Goal: Task Accomplishment & Management: Manage account settings

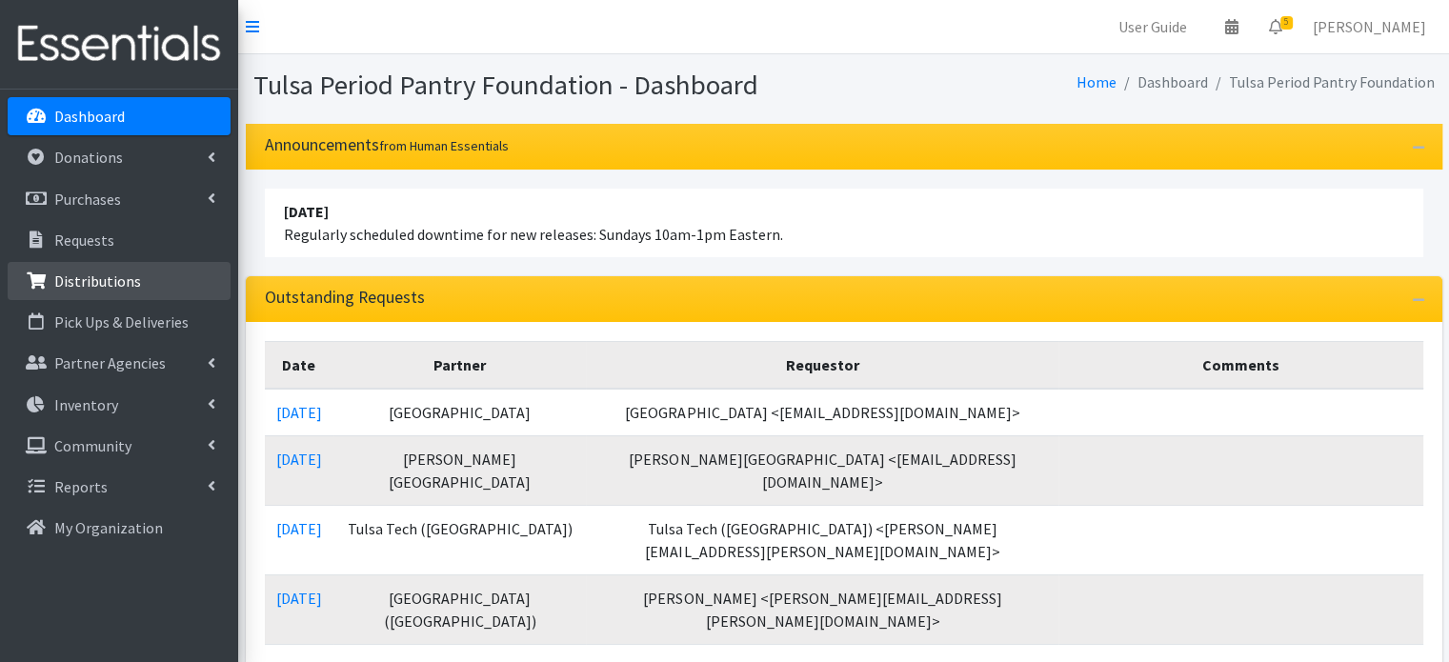
click at [137, 277] on link "Distributions" at bounding box center [119, 281] width 223 height 38
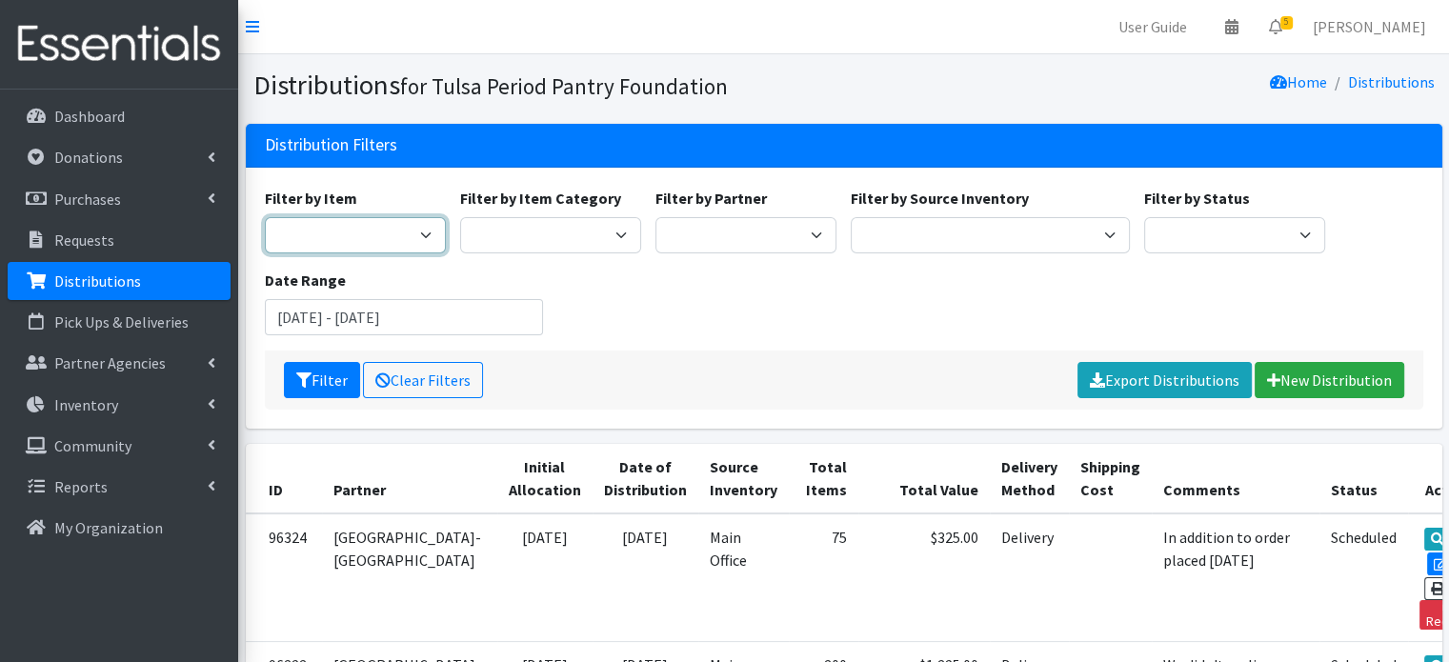
click at [379, 232] on select "Diva Cup - Model 0 (For lighter flow days; 4 regular tampon capacity. ​ Best fo…" at bounding box center [355, 235] width 181 height 36
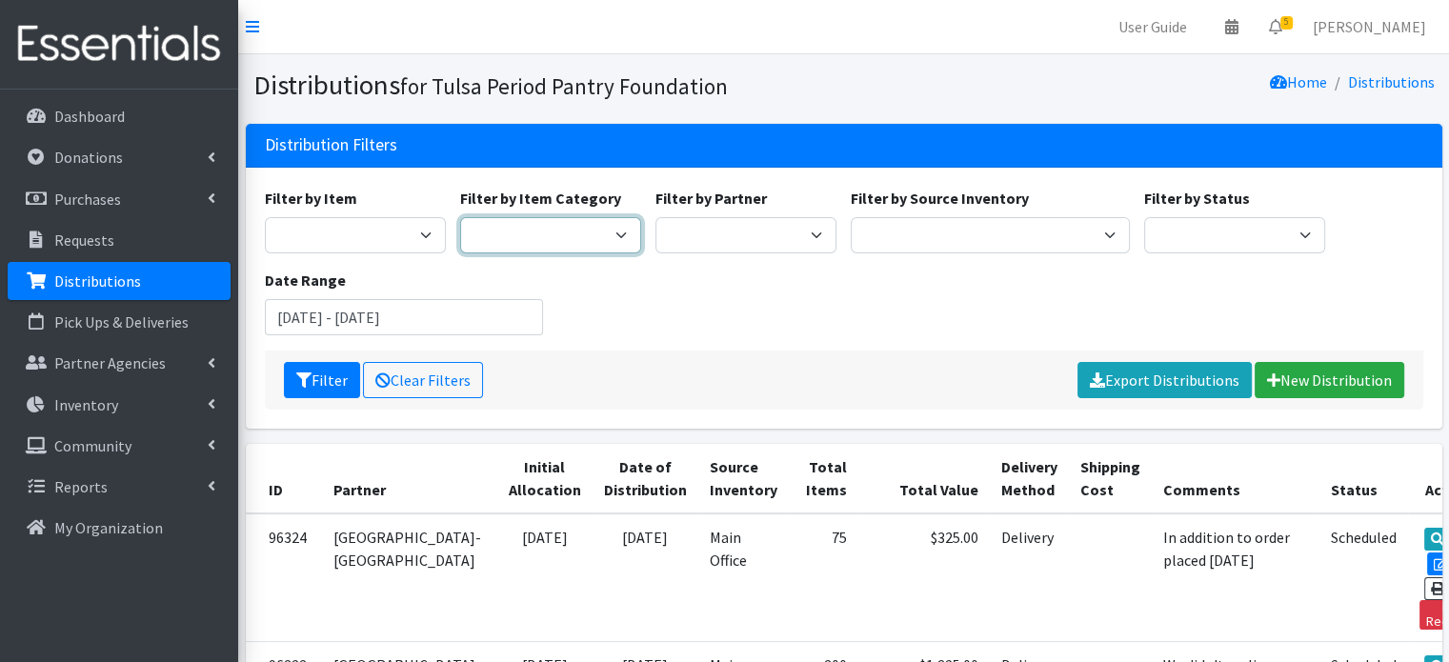
click at [569, 237] on select "Cups Tampons Pads Liners Period Panties Kits Bags" at bounding box center [550, 235] width 181 height 36
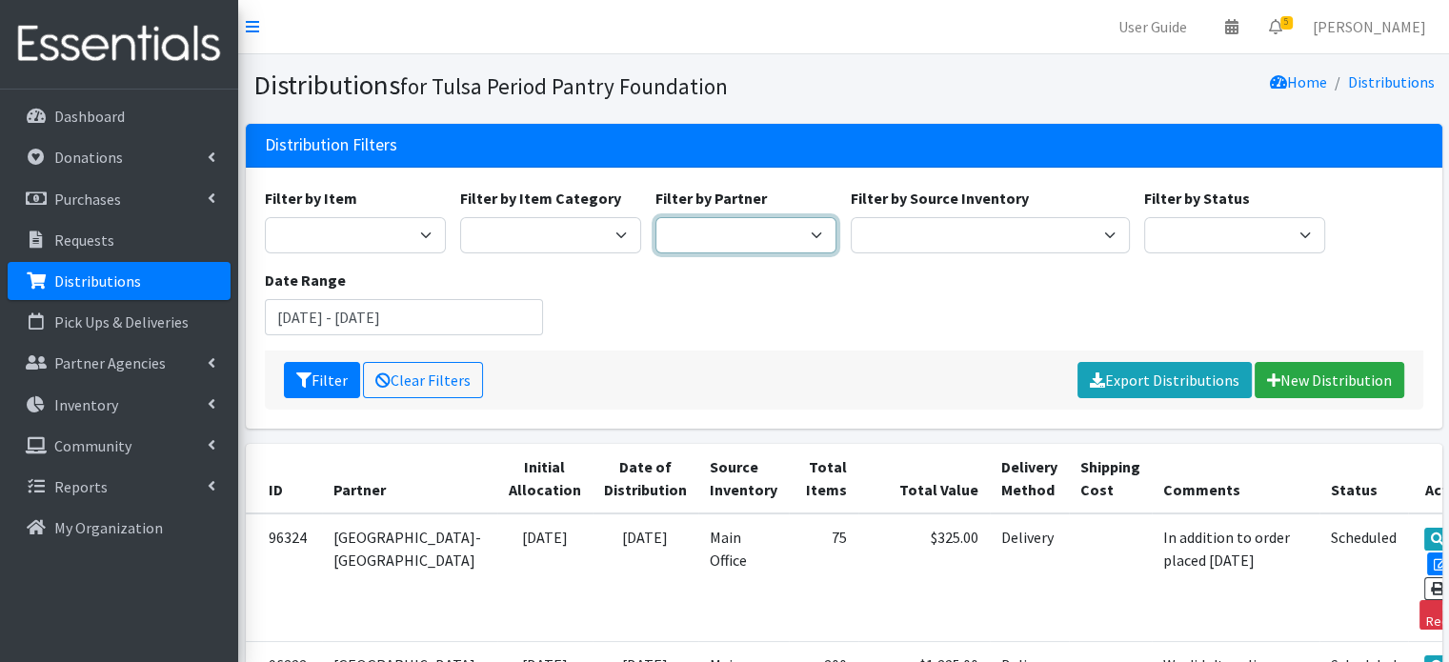
click at [711, 242] on select "Aspen Creek Elementary (BA) Berryhill HS Bixby 9th Grade Center Cassie Test Acc…" at bounding box center [746, 235] width 181 height 36
select select "5536"
click at [656, 217] on select "Aspen Creek Elementary (BA) Berryhill HS Bixby 9th Grade Center Cassie Test Acc…" at bounding box center [746, 235] width 181 height 36
click at [322, 379] on button "Filter" at bounding box center [322, 380] width 76 height 36
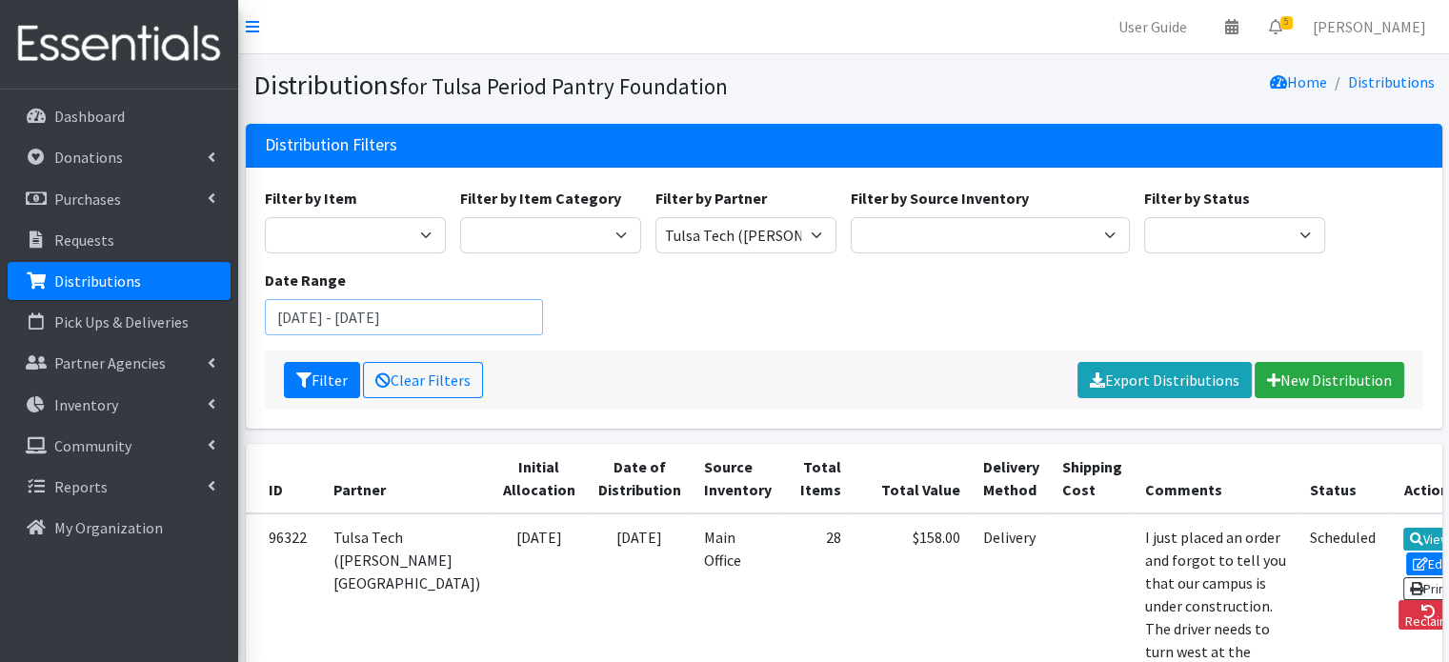
click at [358, 311] on input "July 11, 2025 - October 11, 2025" at bounding box center [404, 317] width 279 height 36
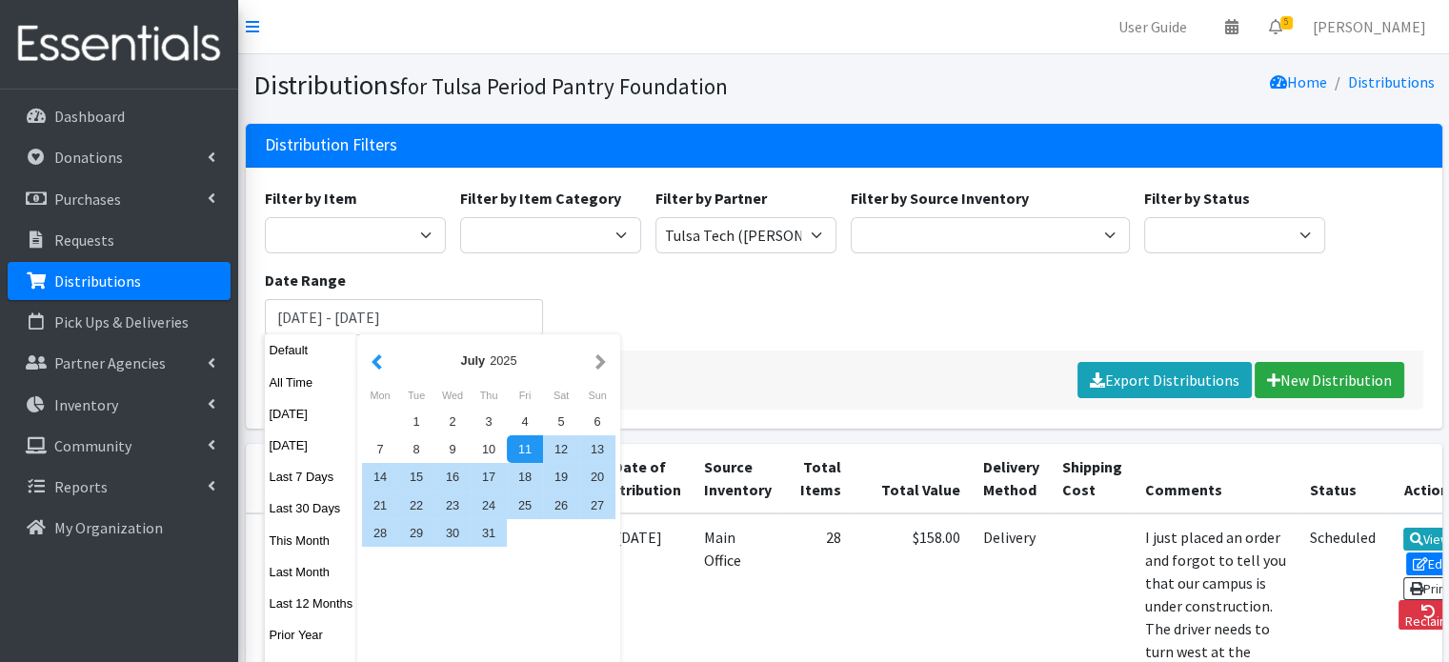
click at [375, 369] on button "button" at bounding box center [377, 361] width 20 height 24
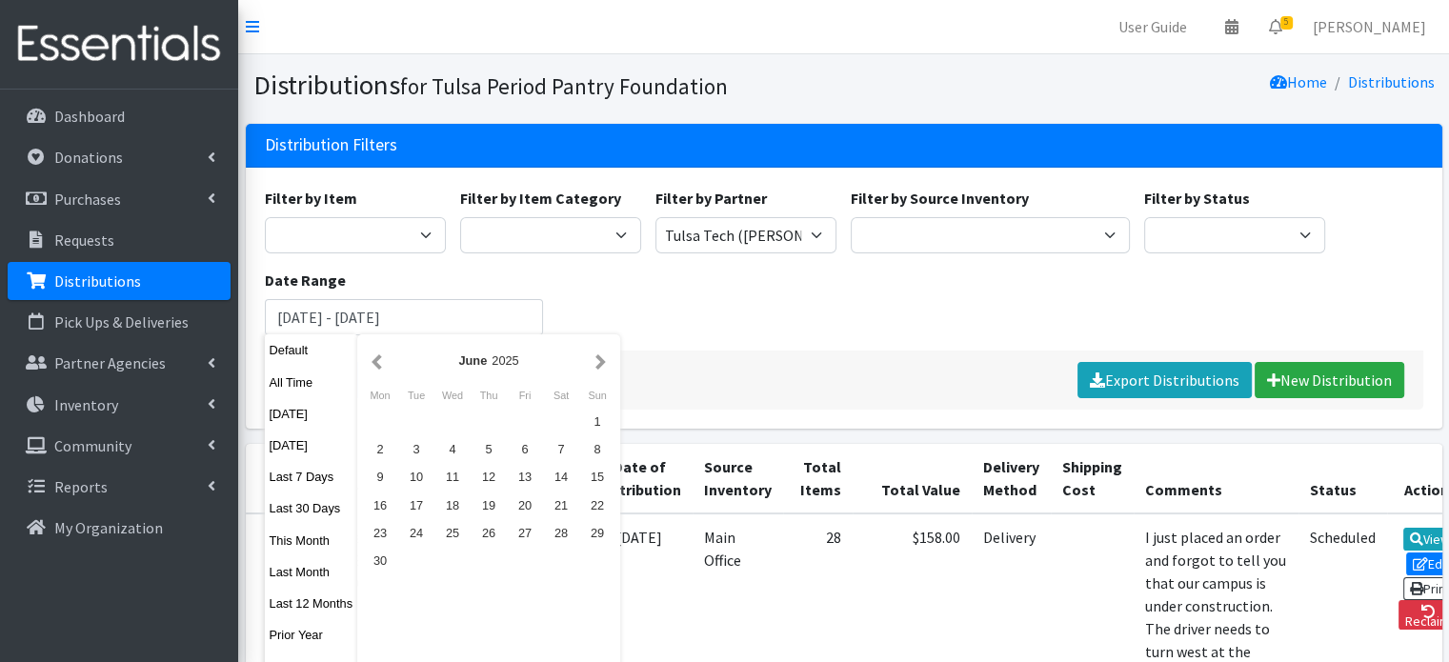
click at [375, 369] on button "button" at bounding box center [377, 361] width 20 height 24
click at [480, 422] on div "1" at bounding box center [489, 422] width 36 height 28
click at [595, 365] on button "button" at bounding box center [601, 361] width 20 height 24
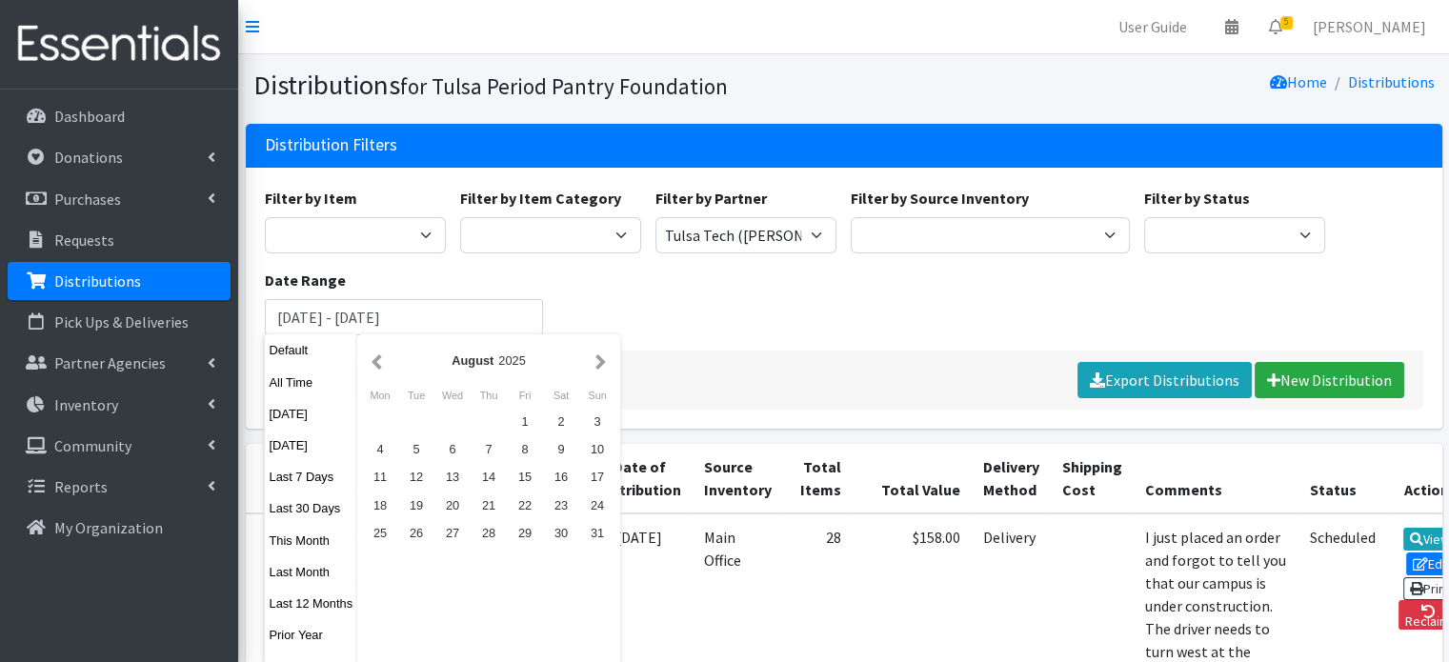
click at [595, 365] on button "button" at bounding box center [601, 361] width 20 height 24
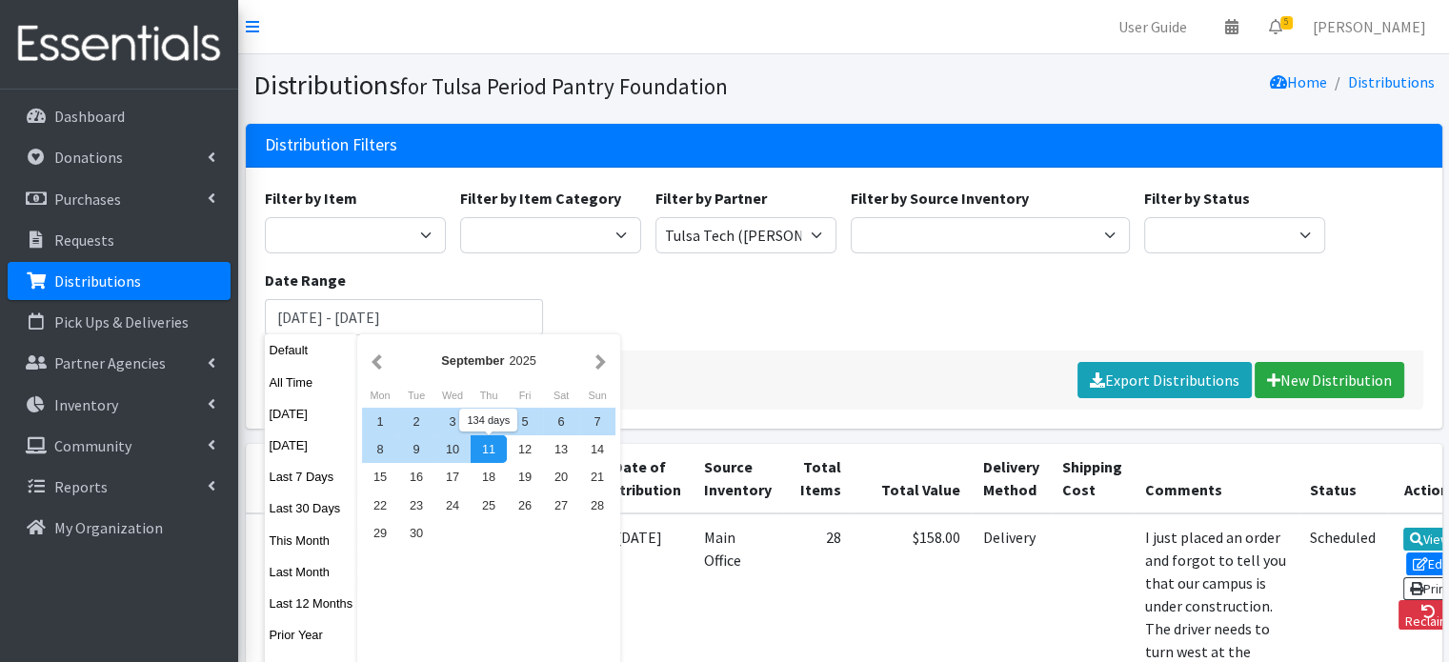
click at [484, 456] on div "11" at bounding box center [489, 449] width 36 height 28
type input "May 1, 2025 - September 11, 2025"
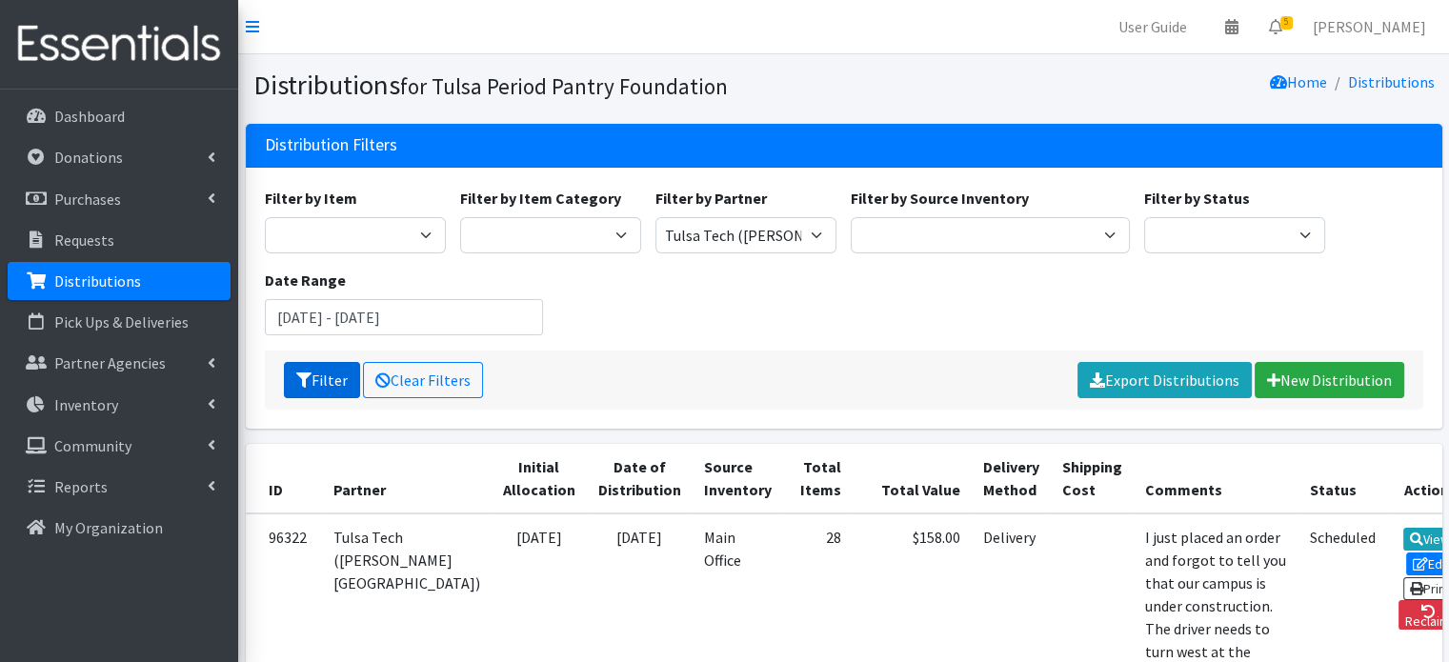
click at [328, 376] on button "Filter" at bounding box center [322, 380] width 76 height 36
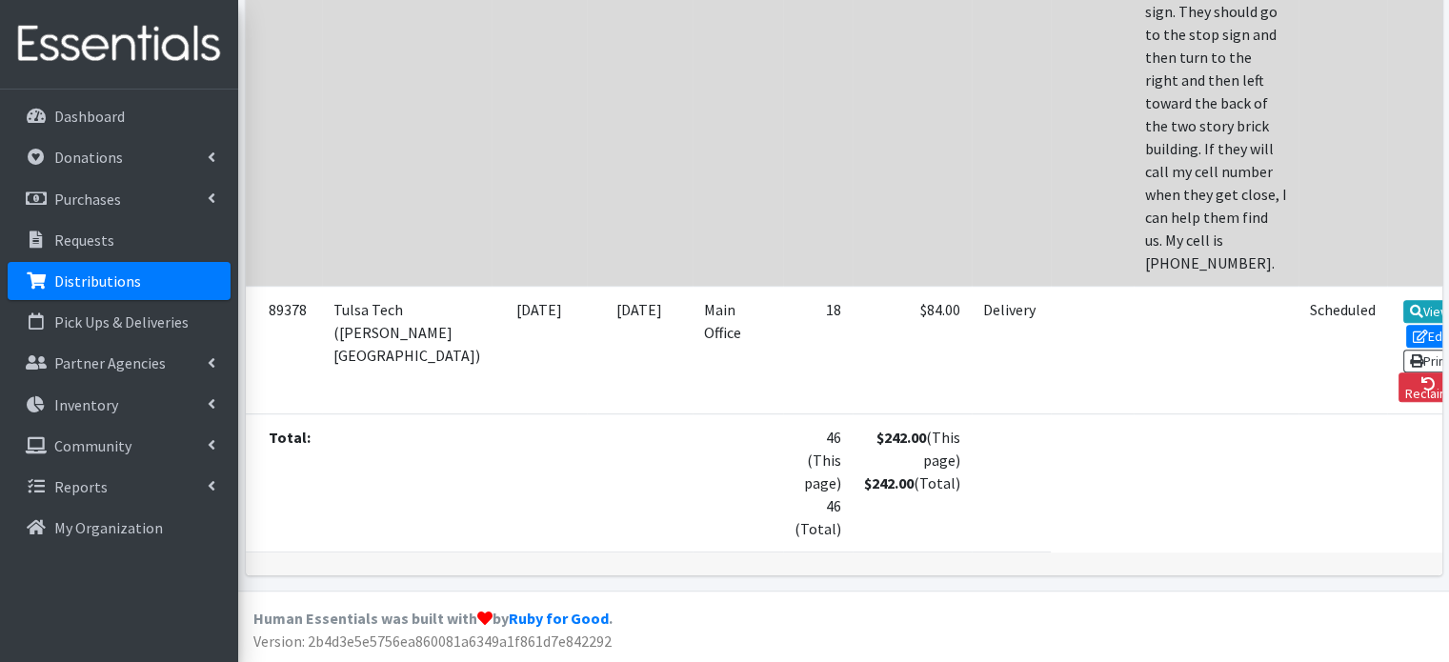
scroll to position [1357, 0]
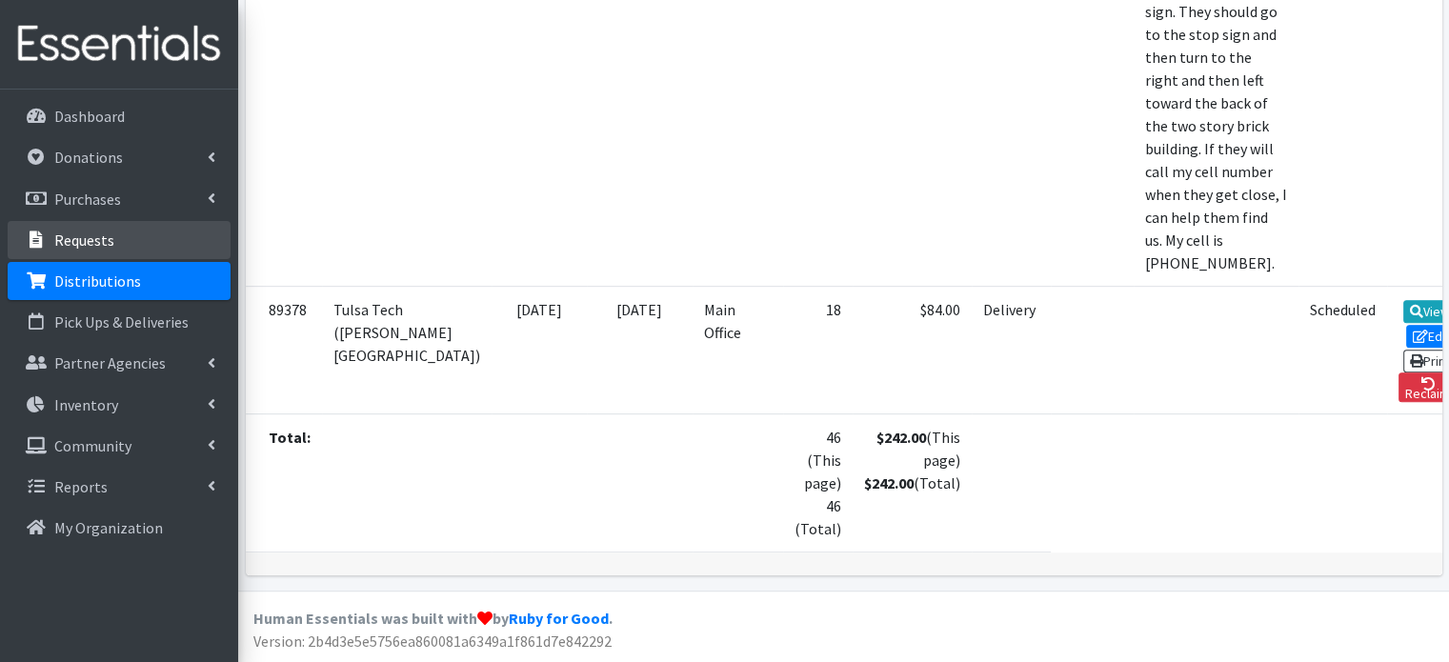
click at [88, 244] on p "Requests" at bounding box center [84, 240] width 60 height 19
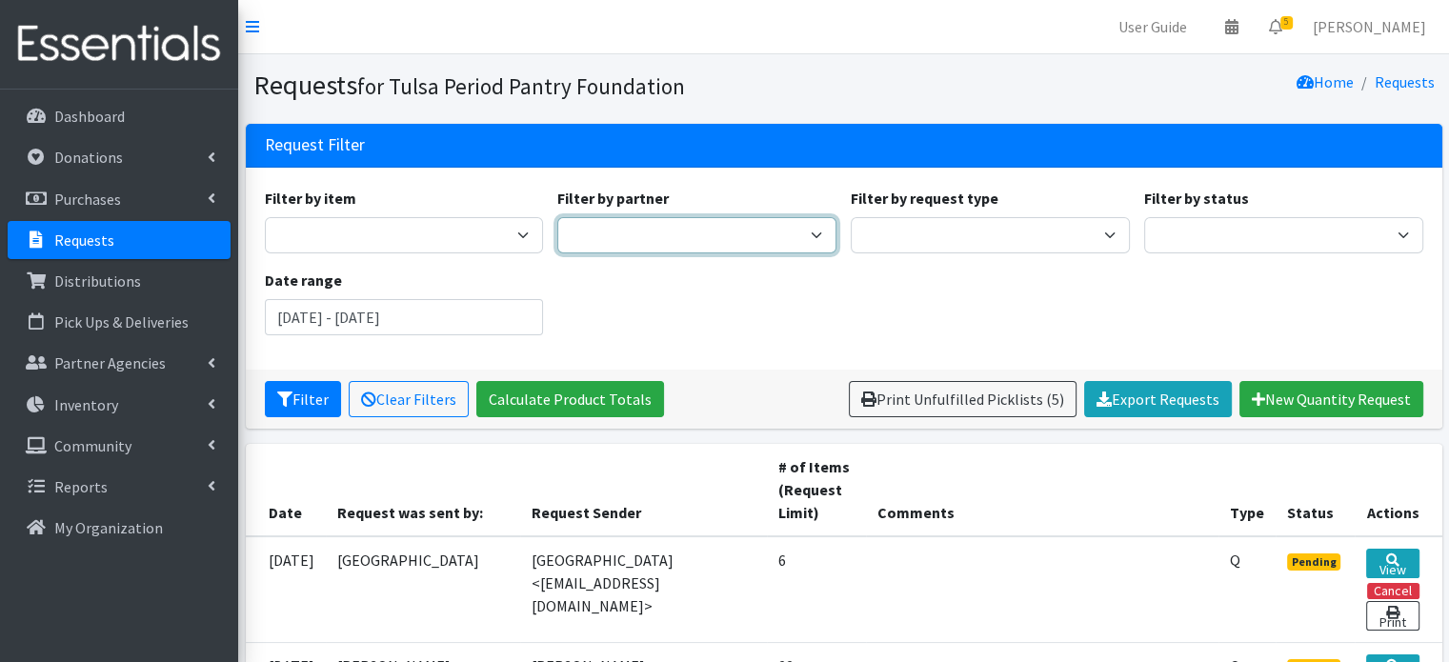
click at [638, 239] on select "[GEOGRAPHIC_DATA] (BA) [PERSON_NAME] [PERSON_NAME] 9th Grade Center Cassie Test…" at bounding box center [696, 235] width 279 height 36
select select "5536"
click at [557, 217] on select "Aspen Creek Elementary (BA) Berryhill HS Bixby 9th Grade Center Cassie Test Acc…" at bounding box center [696, 235] width 279 height 36
click at [286, 320] on input "July 11, 2025 - October 11, 2025" at bounding box center [404, 317] width 279 height 36
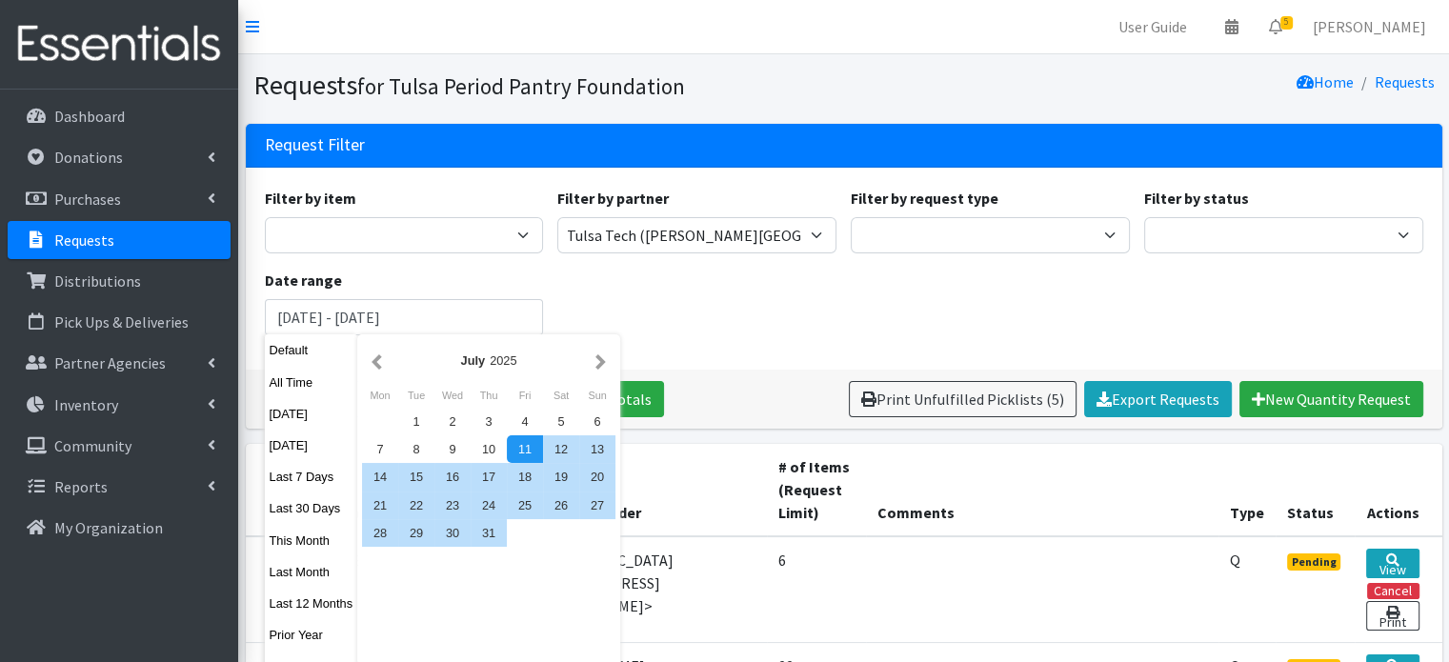
click at [372, 373] on div "July 2025" at bounding box center [488, 360] width 253 height 43
click at [373, 370] on button "button" at bounding box center [377, 361] width 20 height 24
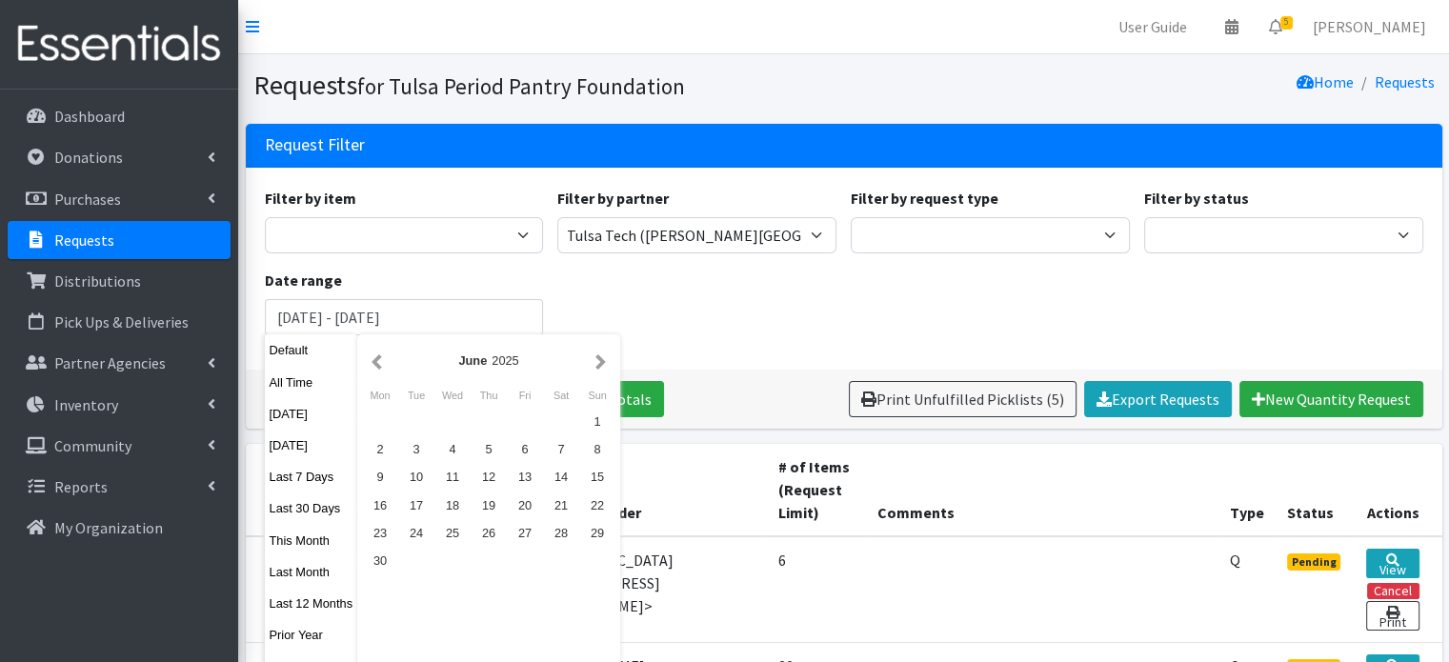
click at [373, 370] on button "button" at bounding box center [377, 361] width 20 height 24
click at [490, 422] on div "1" at bounding box center [489, 422] width 36 height 28
click at [595, 364] on button "button" at bounding box center [601, 361] width 20 height 24
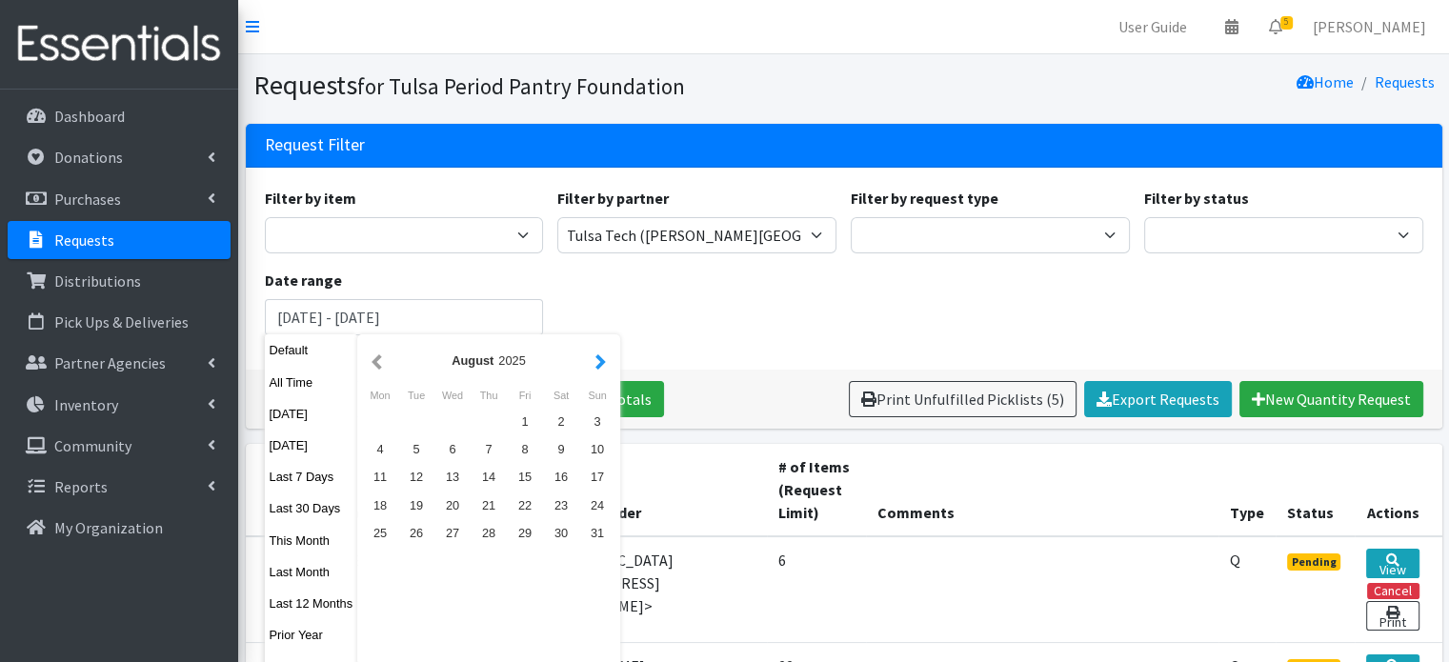
click at [595, 365] on button "button" at bounding box center [601, 361] width 20 height 24
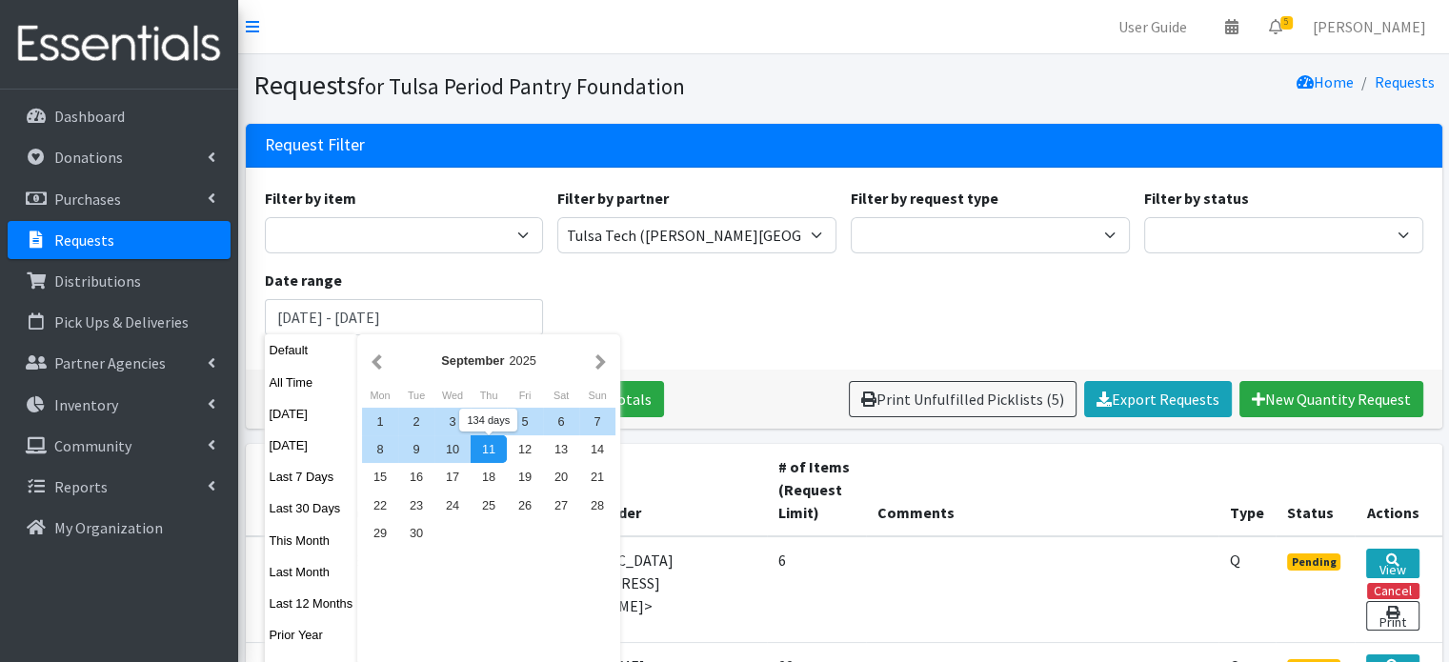
click at [495, 453] on div "11" at bounding box center [489, 449] width 36 height 28
type input "[DATE] - [DATE]"
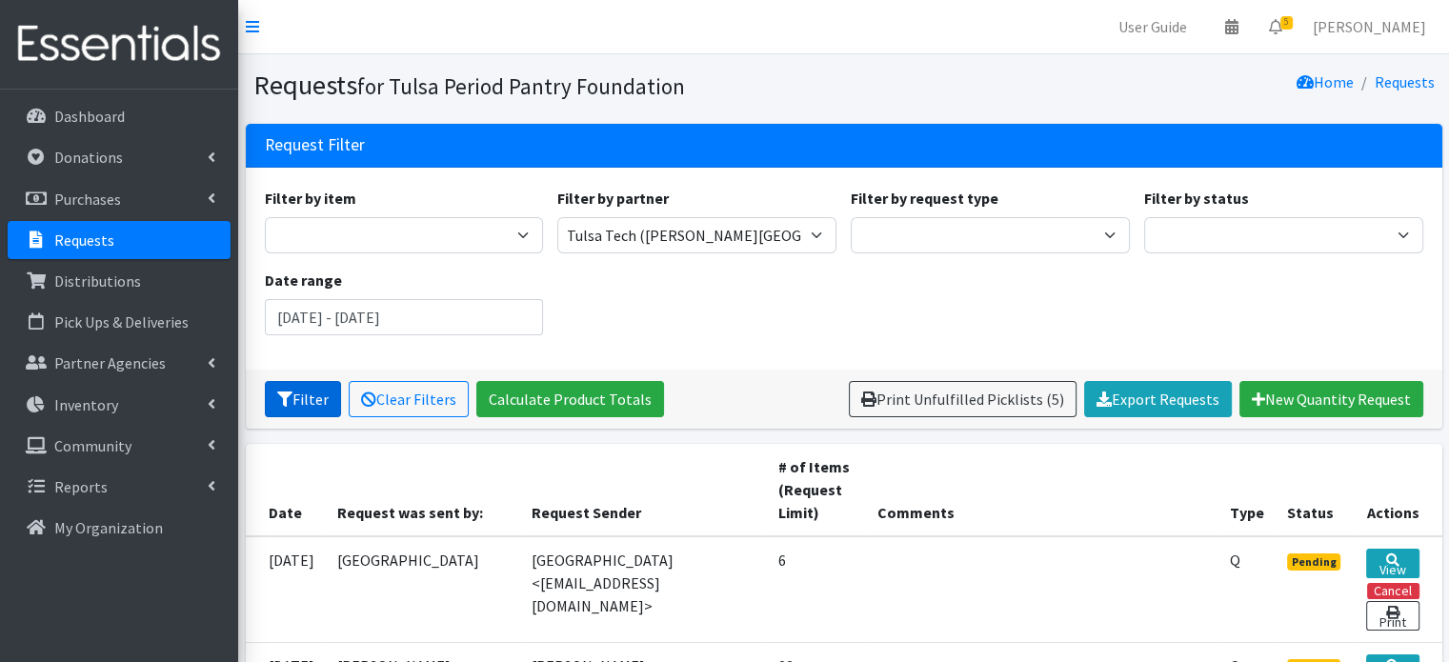
click at [313, 403] on button "Filter" at bounding box center [303, 399] width 76 height 36
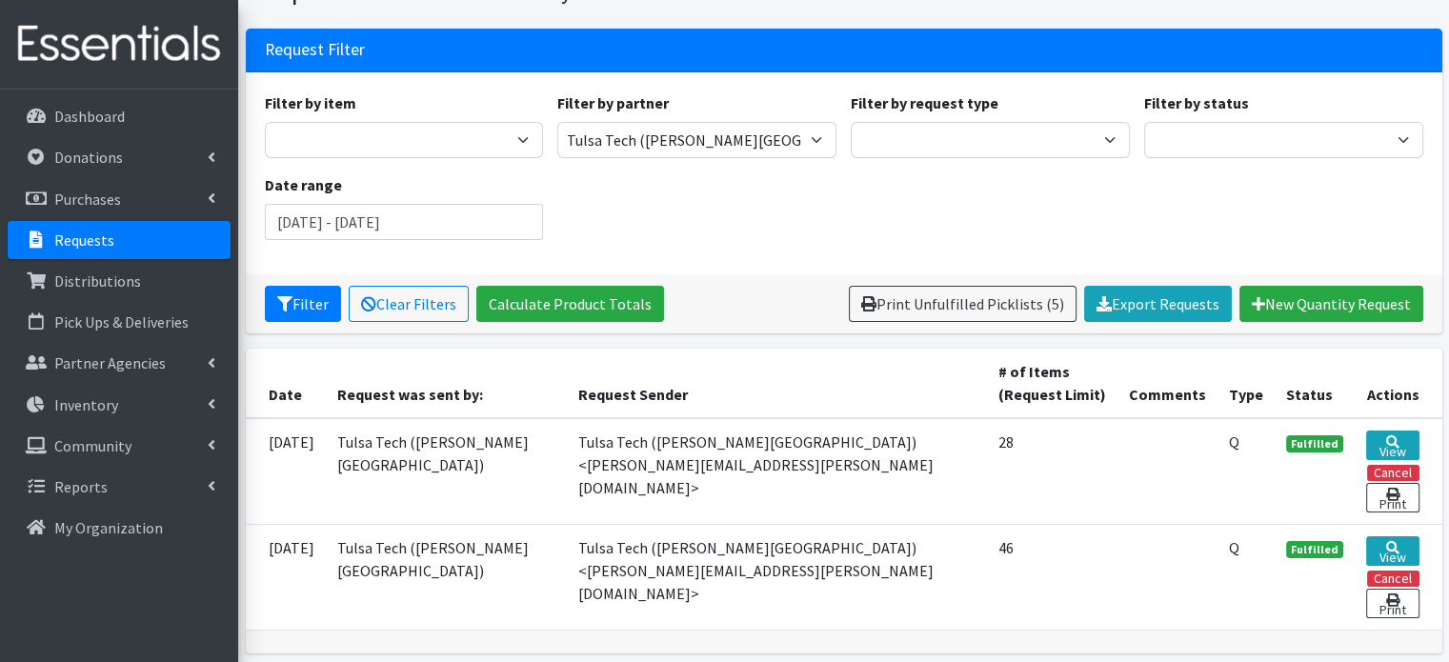
scroll to position [160, 0]
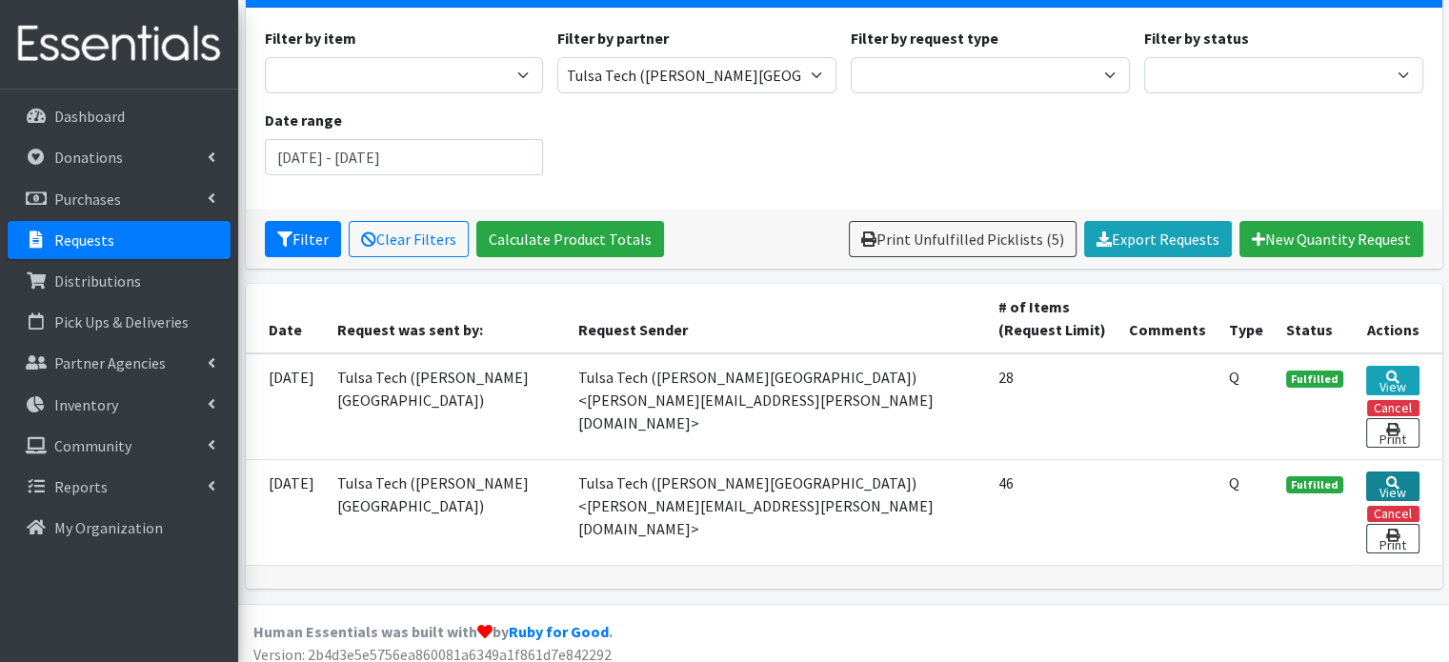
click at [1387, 472] on link "View" at bounding box center [1392, 487] width 53 height 30
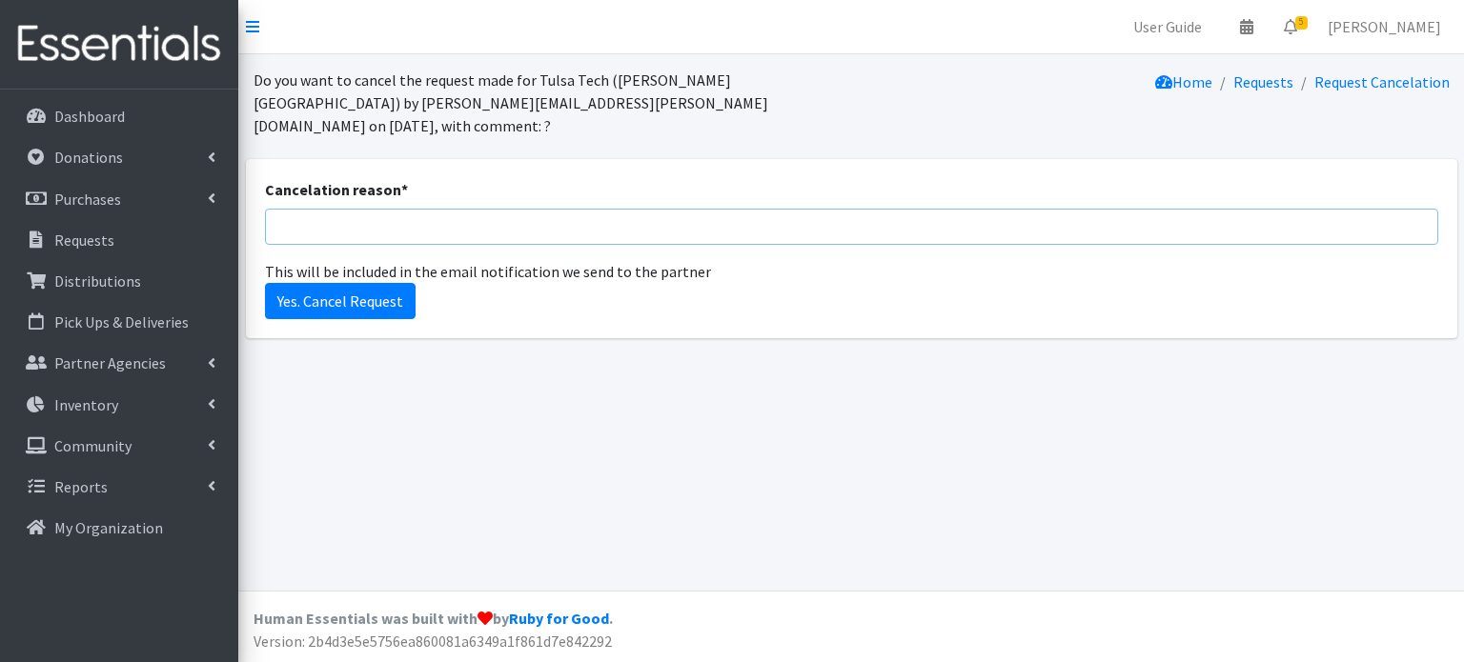
click at [493, 209] on input "Cancelation reason *" at bounding box center [851, 227] width 1173 height 36
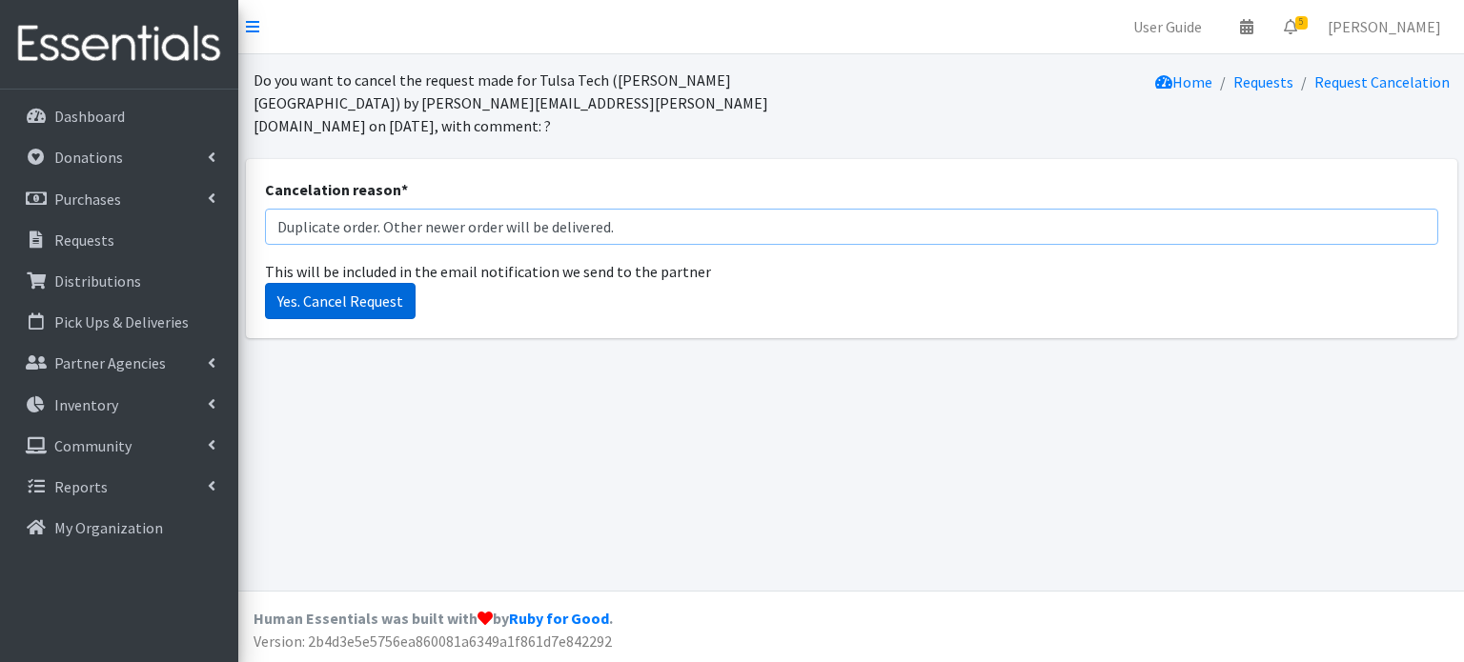
type input "Duplicate order. Other newer order will be delivered."
click at [358, 283] on input "Yes. Cancel Request" at bounding box center [340, 301] width 151 height 36
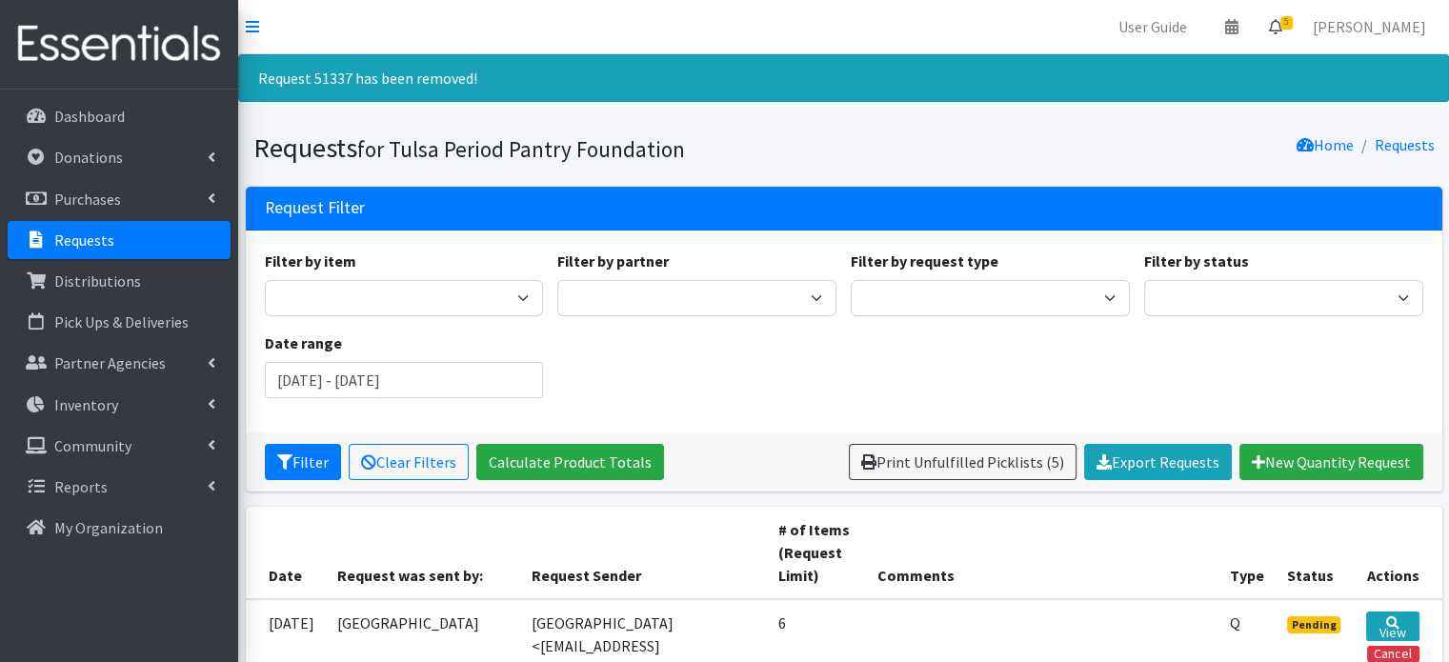
click at [1282, 30] on icon at bounding box center [1275, 26] width 13 height 15
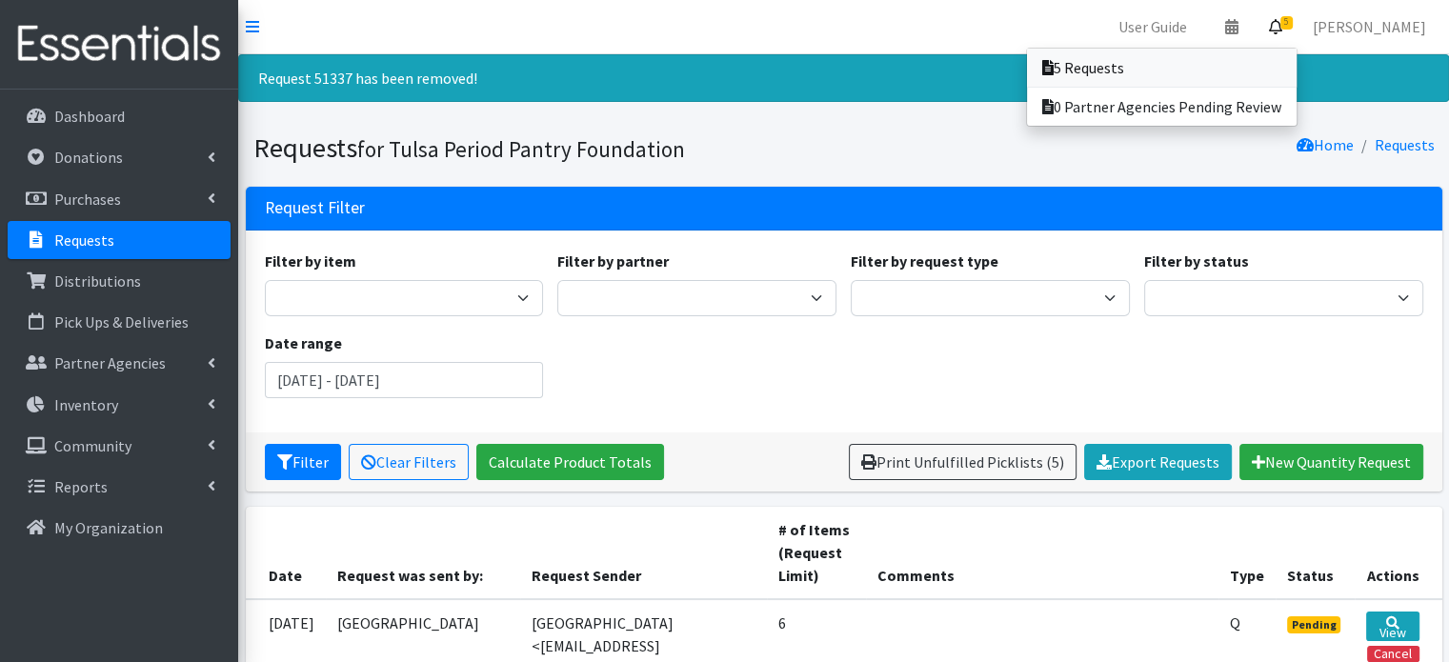
click at [1123, 68] on link "5 Requests" at bounding box center [1162, 68] width 270 height 38
